Goal: Task Accomplishment & Management: Use online tool/utility

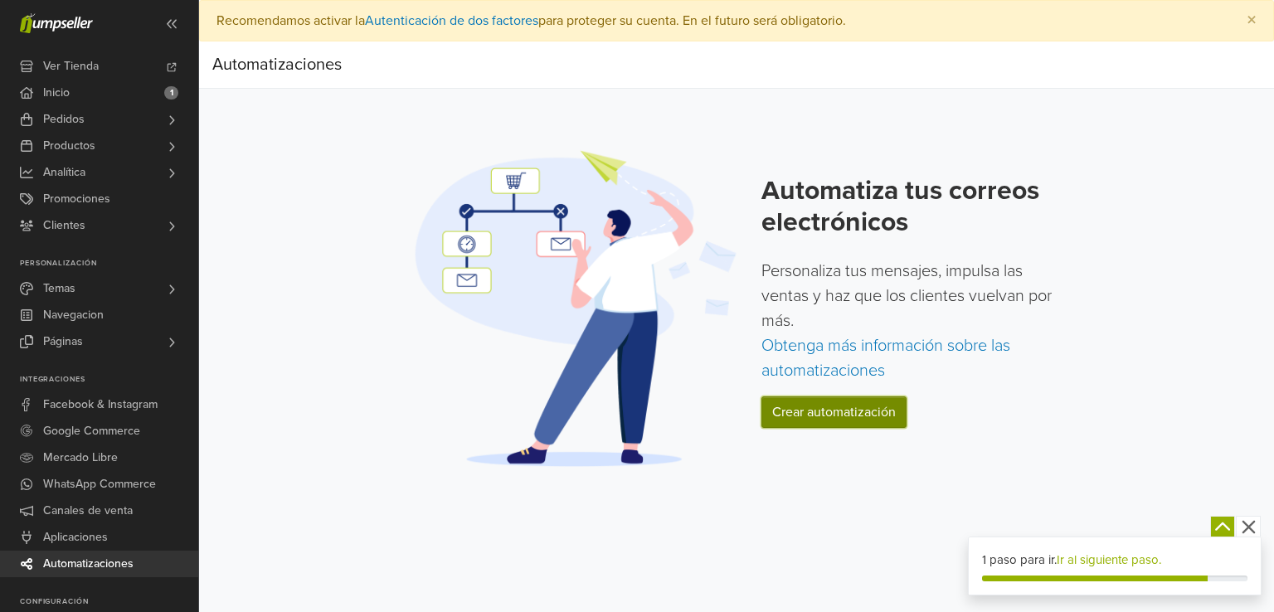
click at [835, 417] on link "Crear automatización" at bounding box center [834, 413] width 145 height 32
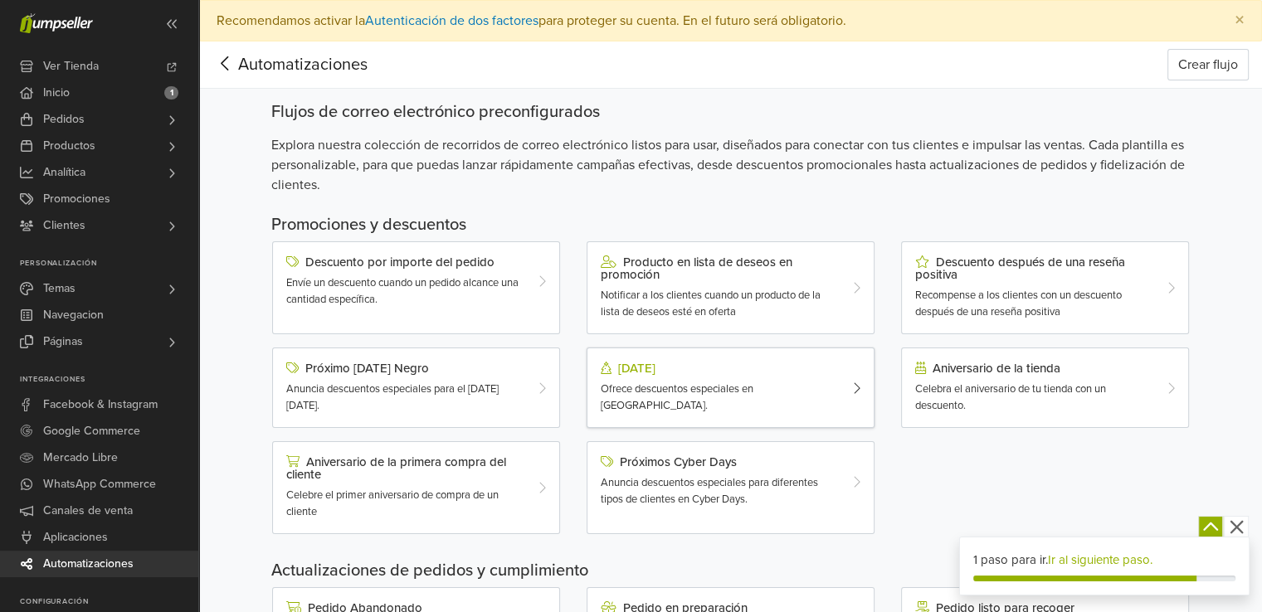
click at [835, 417] on div "[DATE] Ofrece descuentos especiales en [GEOGRAPHIC_DATA]." at bounding box center [731, 388] width 288 height 80
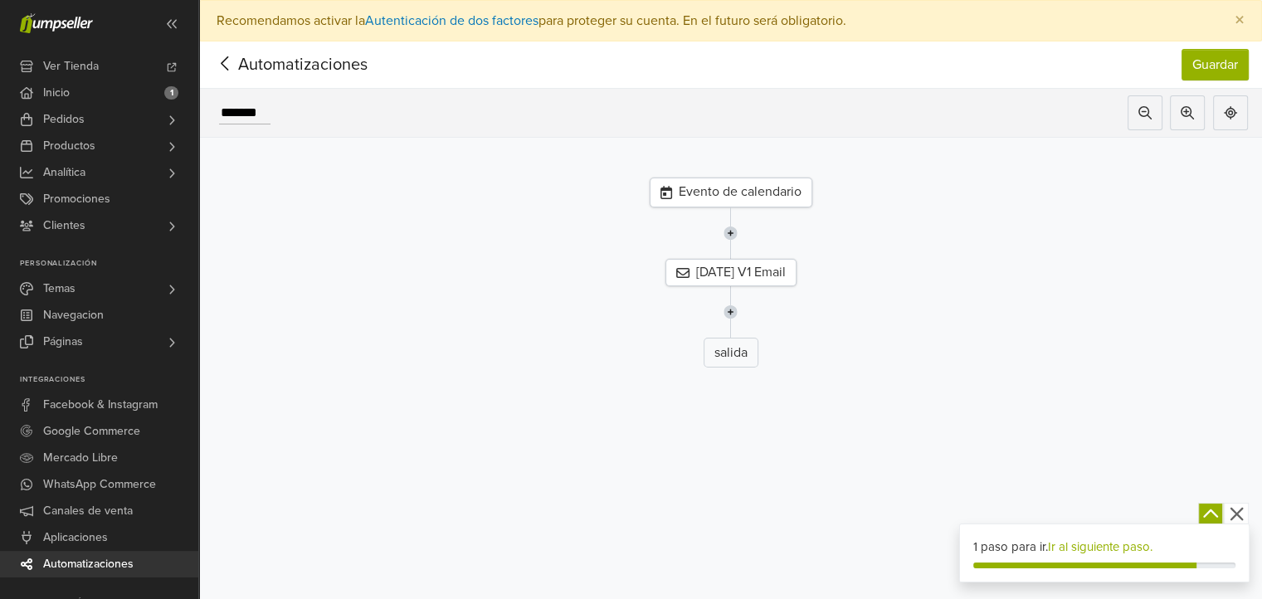
click at [513, 402] on div "Evento de calendario [DATE] V1 Email salida" at bounding box center [730, 354] width 1063 height 433
click at [422, 363] on div "salida" at bounding box center [731, 353] width 1088 height 30
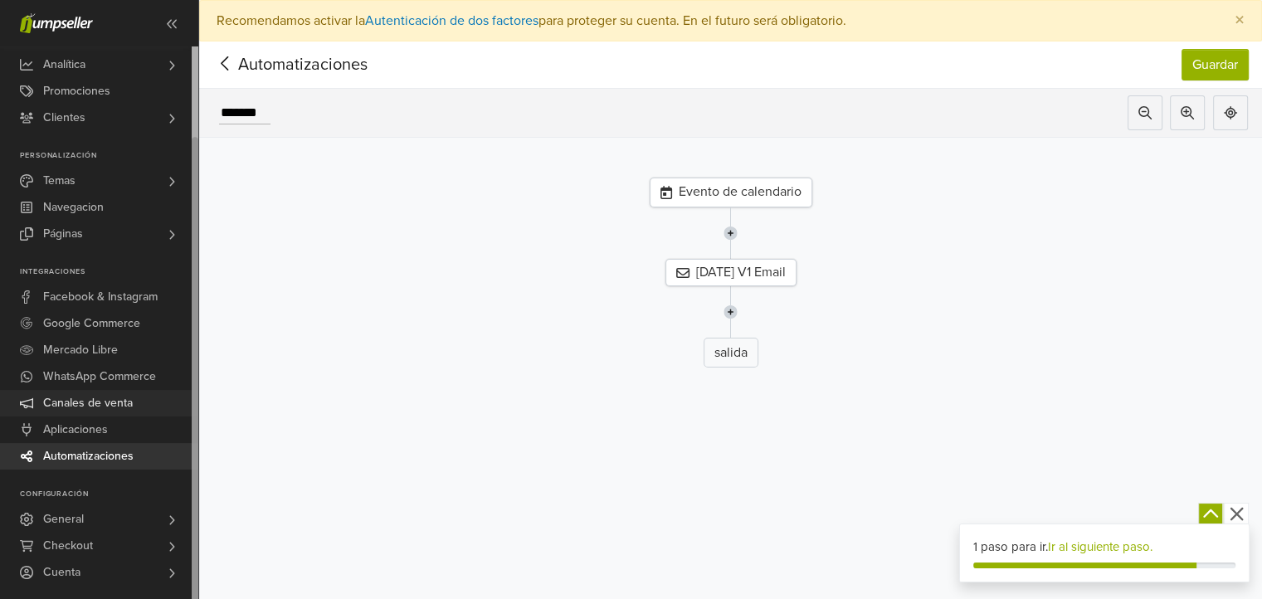
scroll to position [53, 0]
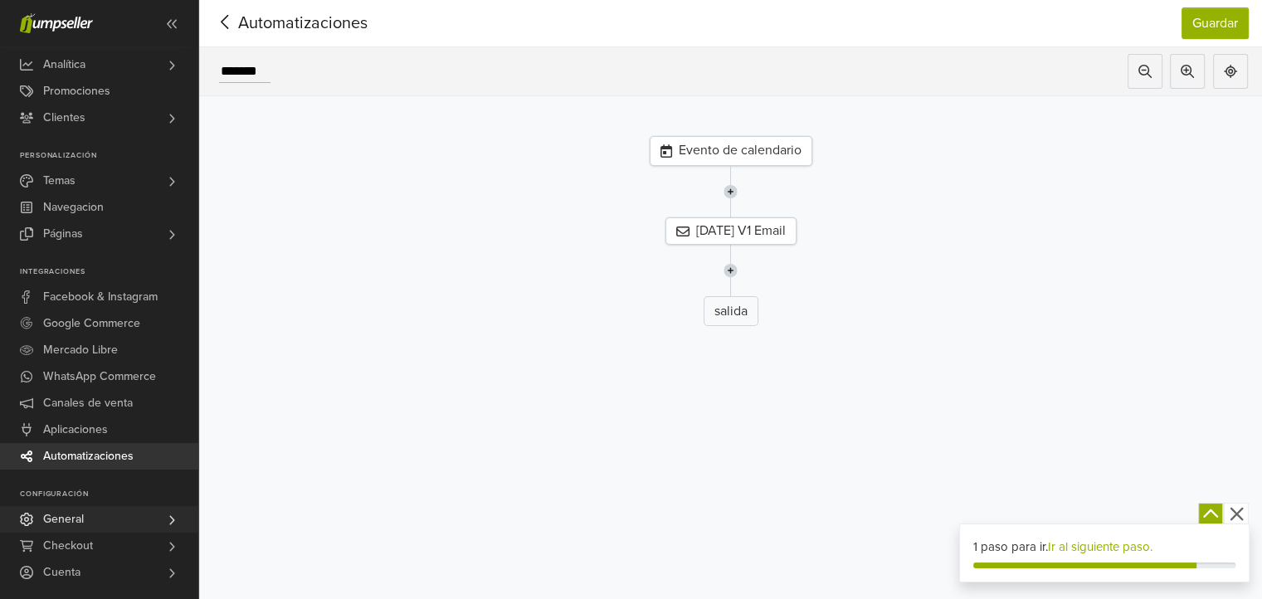
click at [174, 519] on icon at bounding box center [171, 519] width 5 height 9
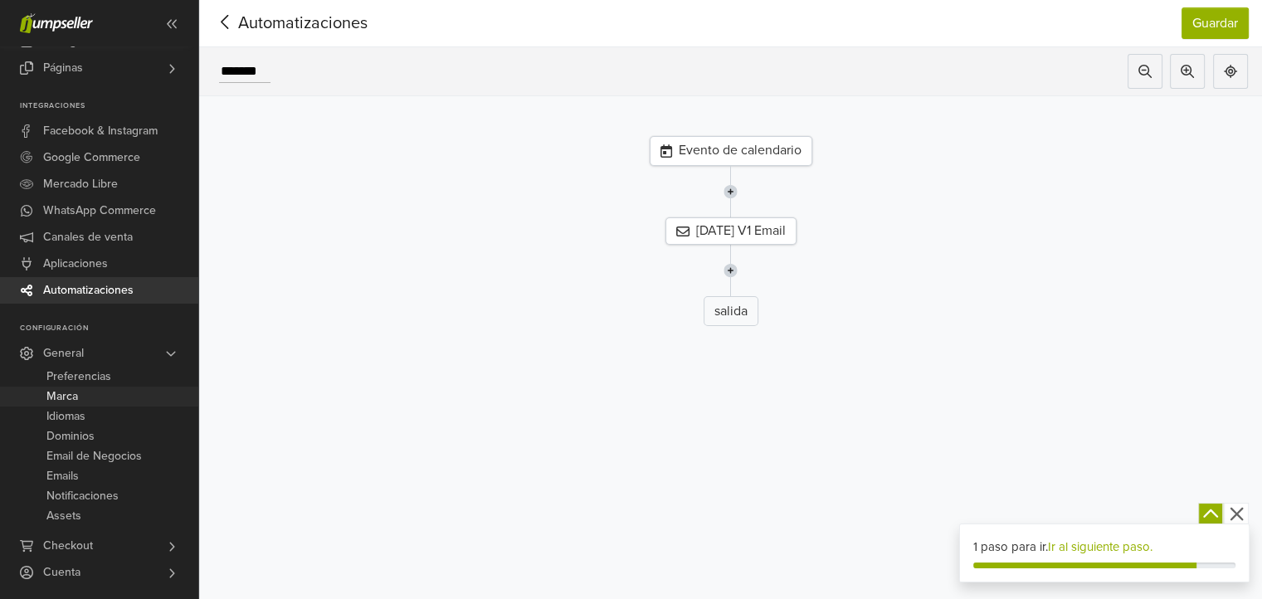
click at [75, 393] on span "Marca" at bounding box center [62, 397] width 32 height 20
